Goal: Navigation & Orientation: Find specific page/section

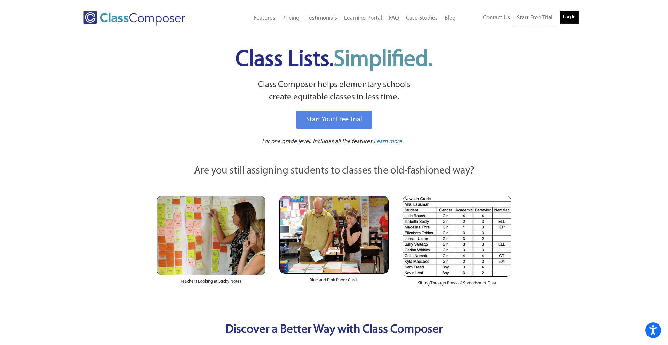
click at [574, 20] on link "Log In" at bounding box center [570, 17] width 20 height 14
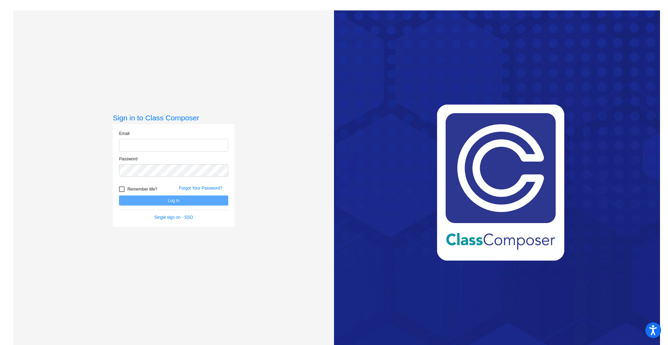
type input "[EMAIL_ADDRESS][DOMAIN_NAME]"
click at [175, 200] on button "Log In" at bounding box center [173, 201] width 109 height 10
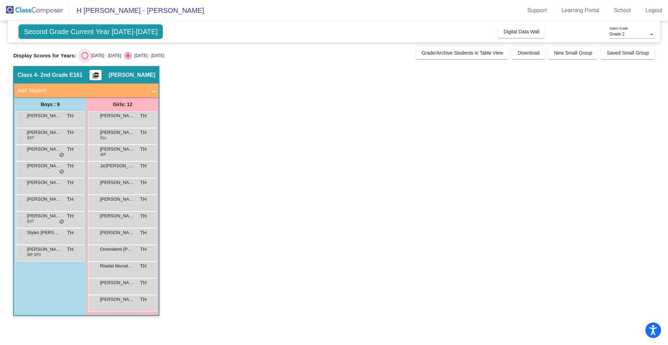
click at [83, 55] on div "Select an option" at bounding box center [84, 55] width 7 height 7
click at [85, 59] on input "2024 - 2025" at bounding box center [85, 59] width 0 height 0
radio input "true"
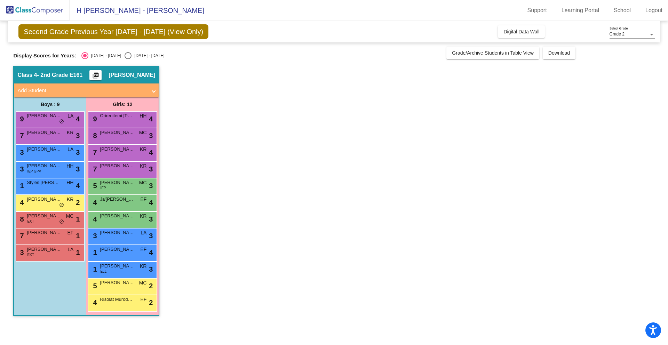
click at [148, 33] on span "Second Grade Previous Year 2024 - 2025 (View Only)" at bounding box center [113, 31] width 190 height 15
